Goal: Transaction & Acquisition: Purchase product/service

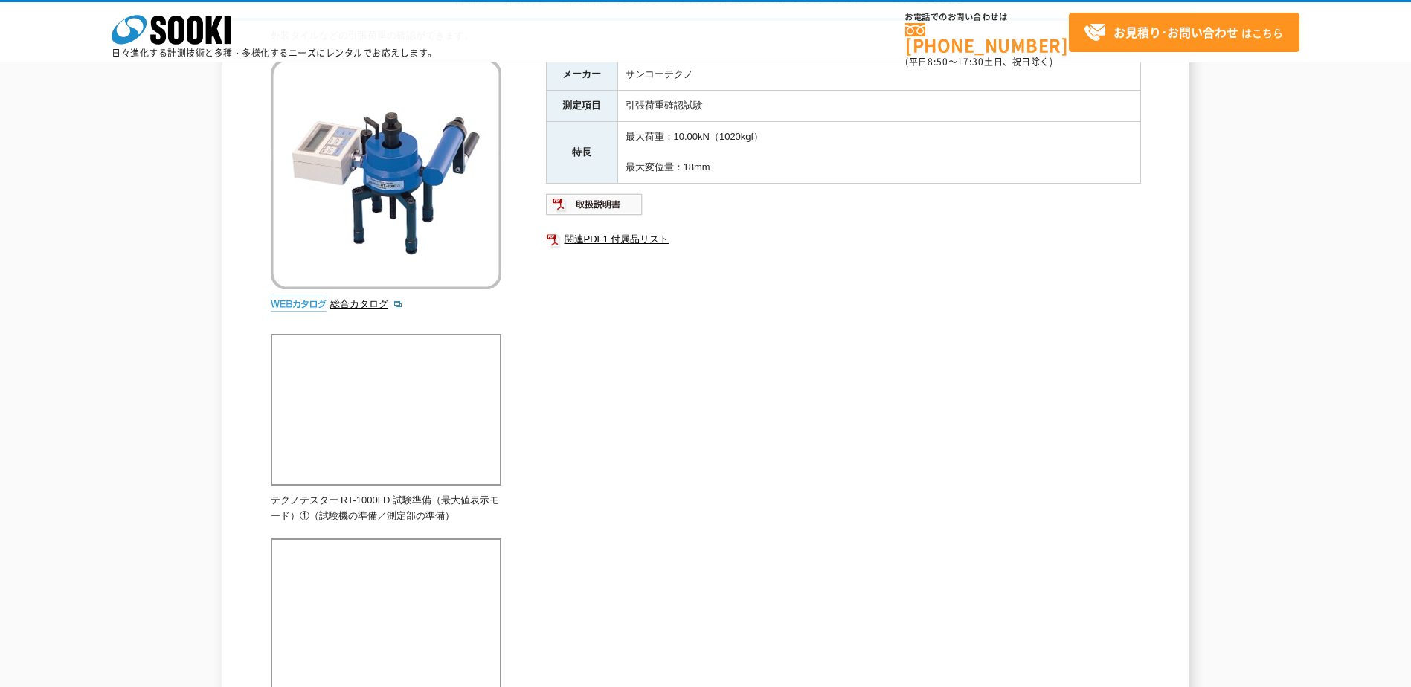
scroll to position [74, 0]
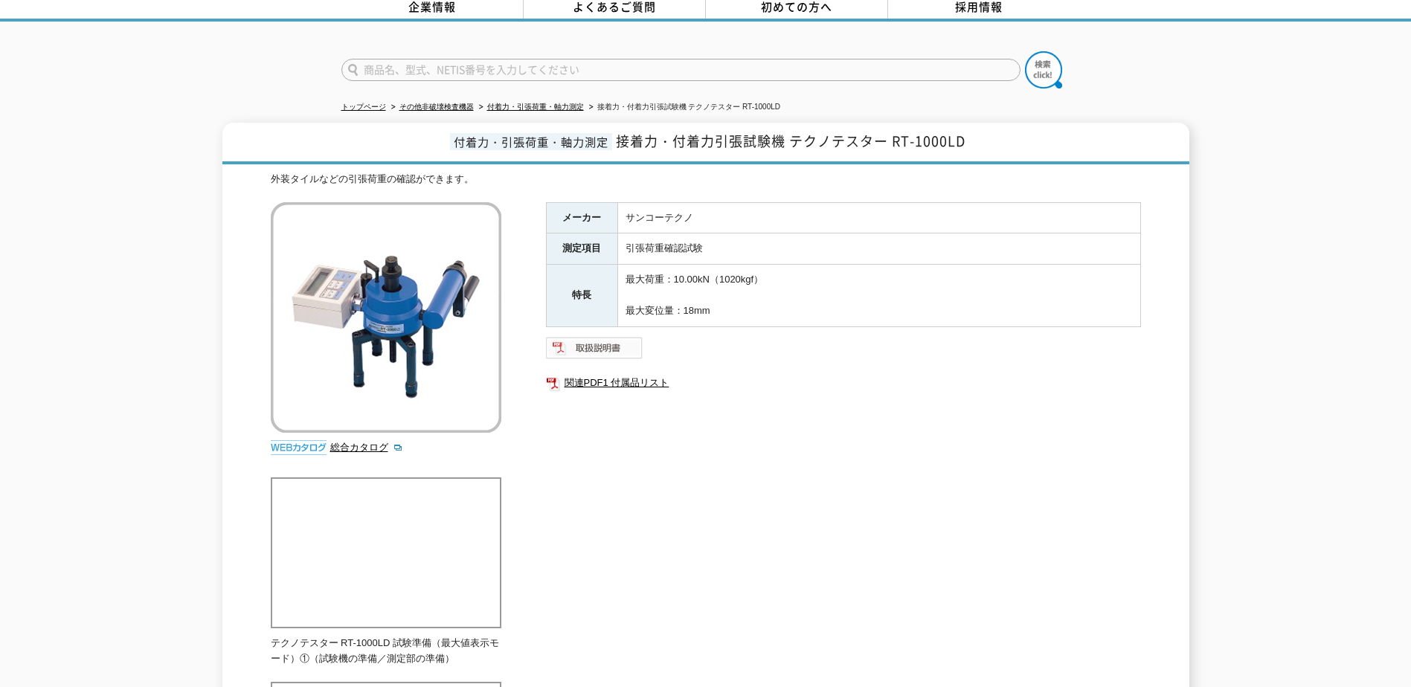
click at [613, 340] on img at bounding box center [594, 348] width 97 height 24
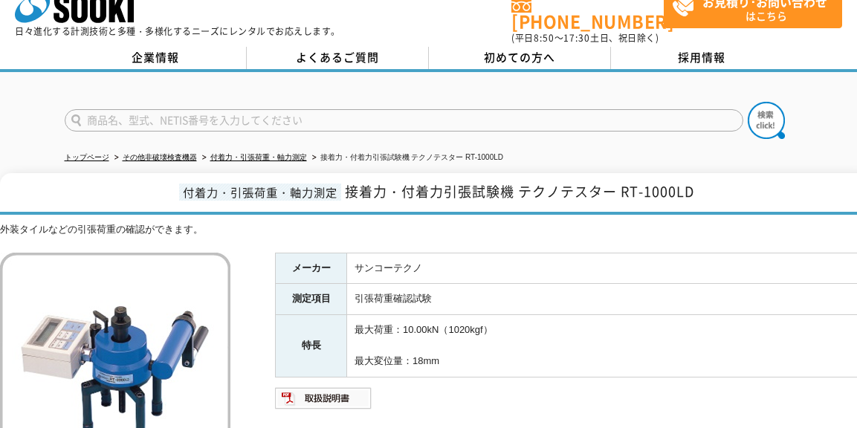
scroll to position [0, 0]
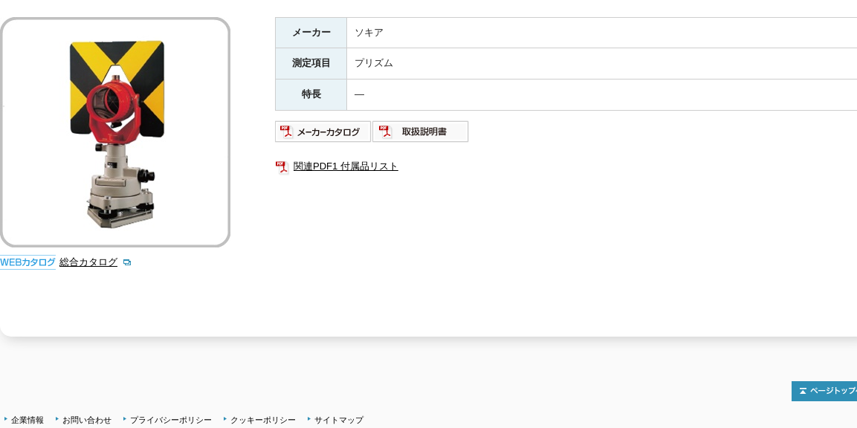
scroll to position [370, 0]
